Goal: Communication & Community: Connect with others

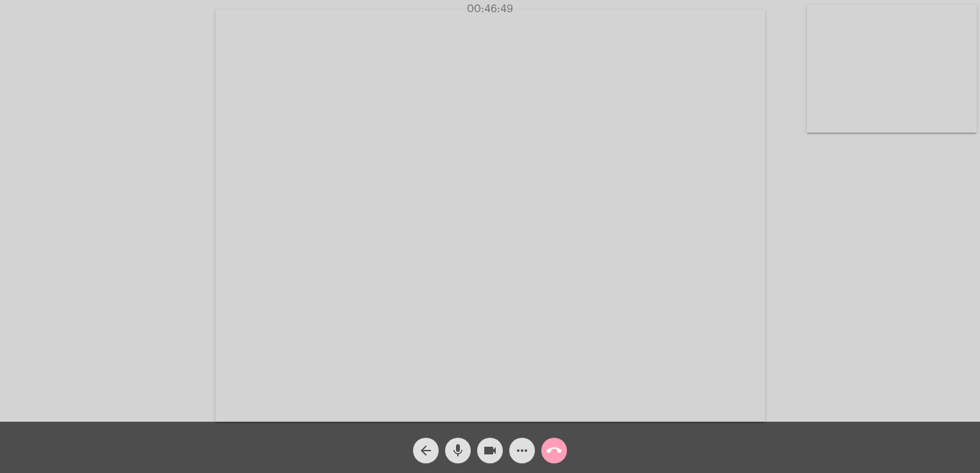
click at [554, 440] on span "call_end" at bounding box center [553, 451] width 15 height 26
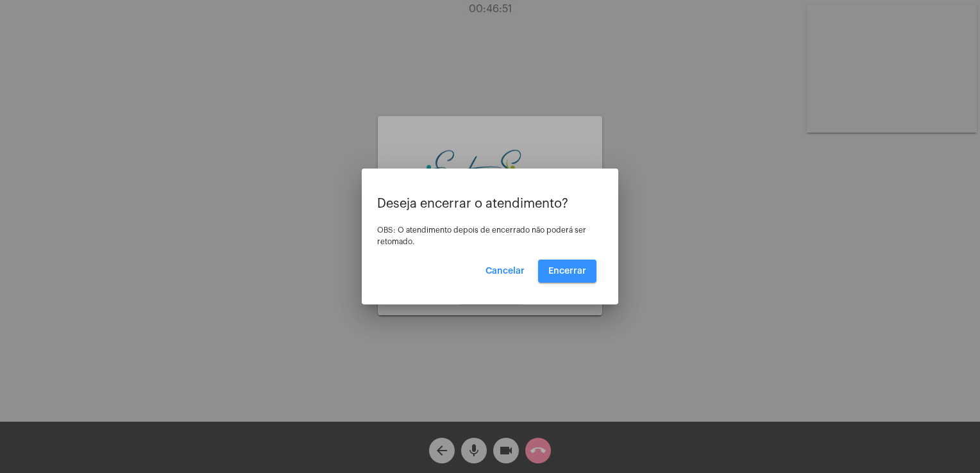
click at [559, 278] on button "Encerrar" at bounding box center [567, 271] width 58 height 23
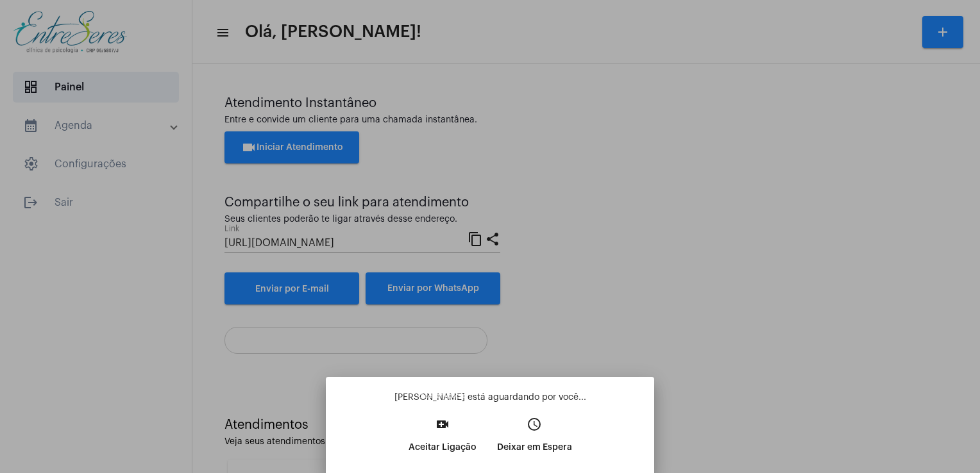
click at [448, 448] on p "Aceitar Ligação" at bounding box center [442, 447] width 68 height 23
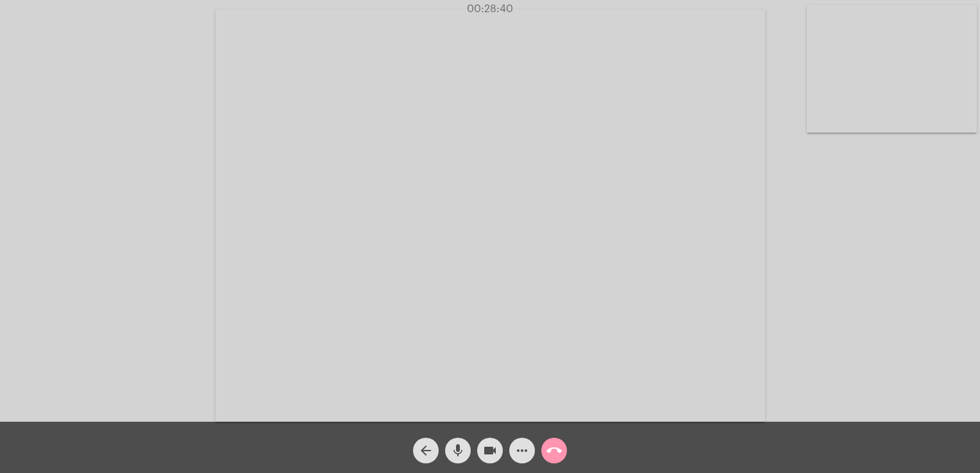
click at [854, 178] on div "Acessando Câmera e Microfone..." at bounding box center [489, 214] width 977 height 422
click at [868, 160] on div "Acessando Câmera e Microfone..." at bounding box center [489, 214] width 977 height 422
click at [550, 448] on mat-icon "call_end" at bounding box center [553, 450] width 15 height 15
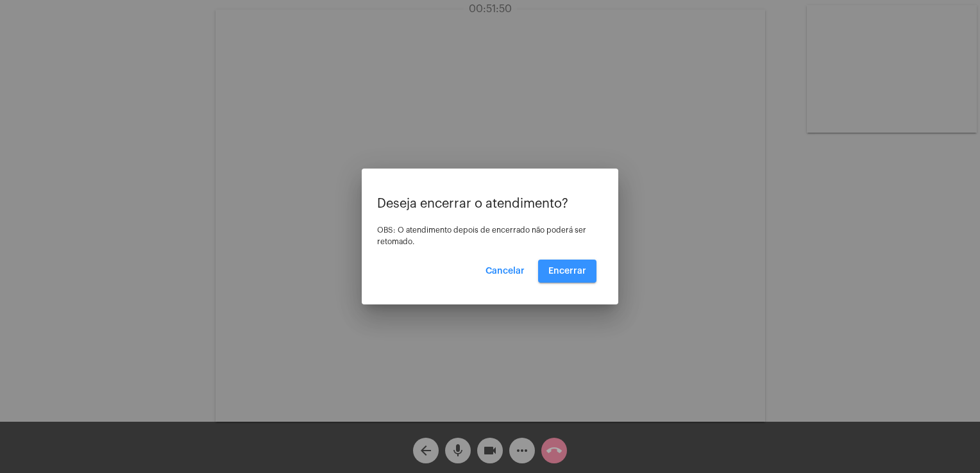
click at [575, 268] on span "Encerrar" at bounding box center [567, 271] width 38 height 9
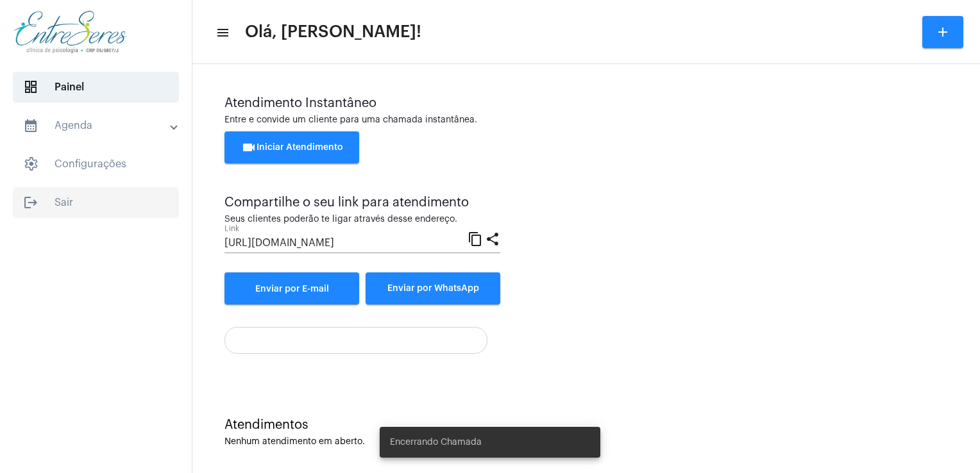
click at [69, 196] on span "logout Sair" at bounding box center [96, 202] width 166 height 31
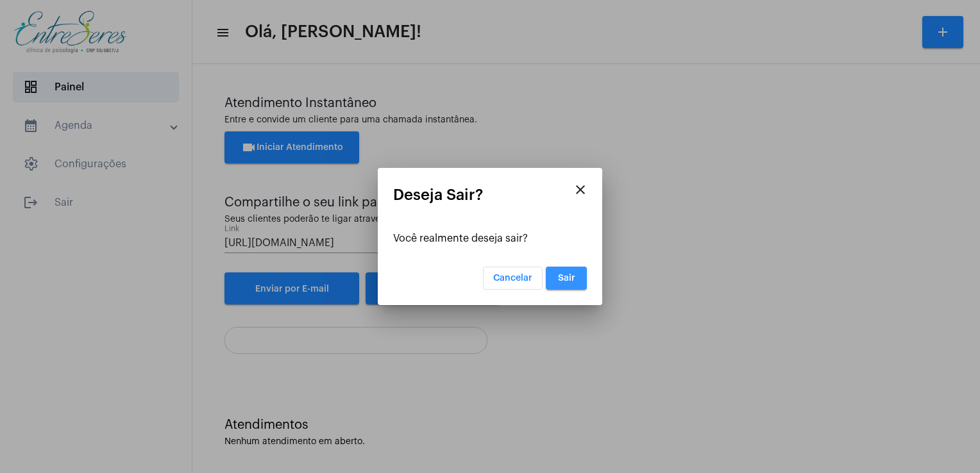
click at [562, 278] on span "Sair" at bounding box center [566, 278] width 17 height 9
